Goal: Find specific page/section: Find specific page/section

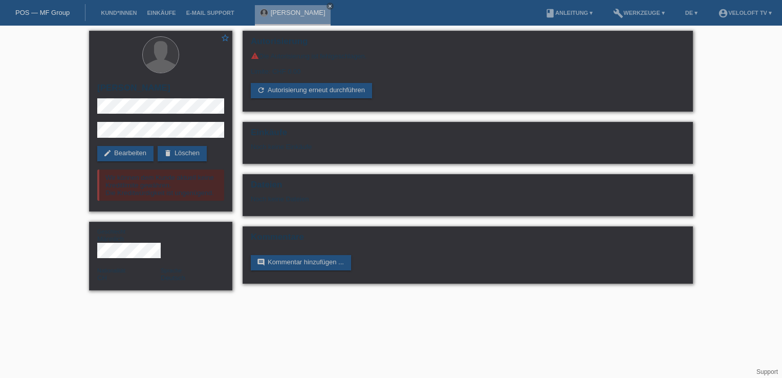
click at [113, 17] on li "Kund*innen" at bounding box center [119, 13] width 46 height 26
click at [50, 17] on div "POS — MF Group" at bounding box center [43, 12] width 86 height 17
click at [97, 11] on link "Kund*innen" at bounding box center [119, 13] width 46 height 6
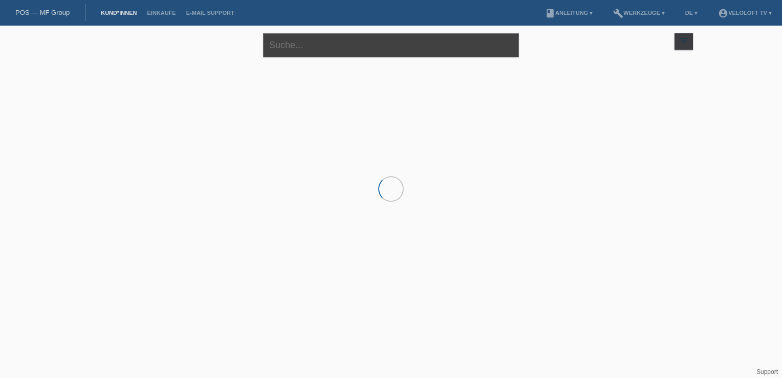
click at [401, 33] on input "text" at bounding box center [391, 45] width 256 height 24
type input "Ulrich Hinderberger"
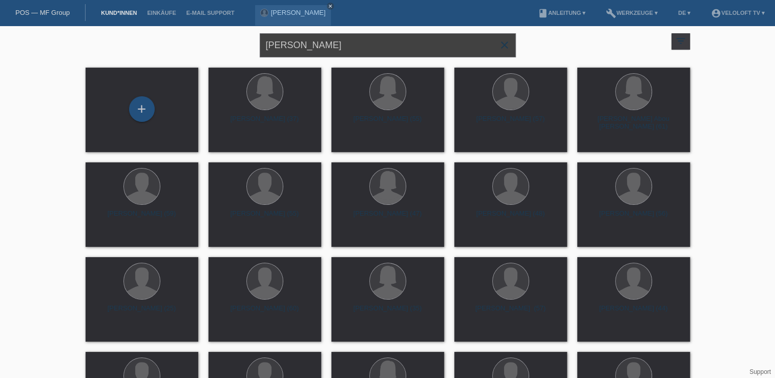
click at [312, 40] on input "Ulrich Hinderberger" at bounding box center [388, 45] width 256 height 24
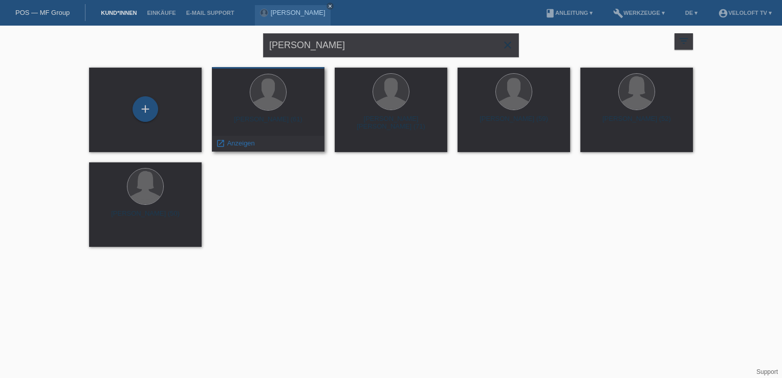
click at [284, 103] on div at bounding box center [268, 93] width 96 height 38
